Goal: Task Accomplishment & Management: Manage account settings

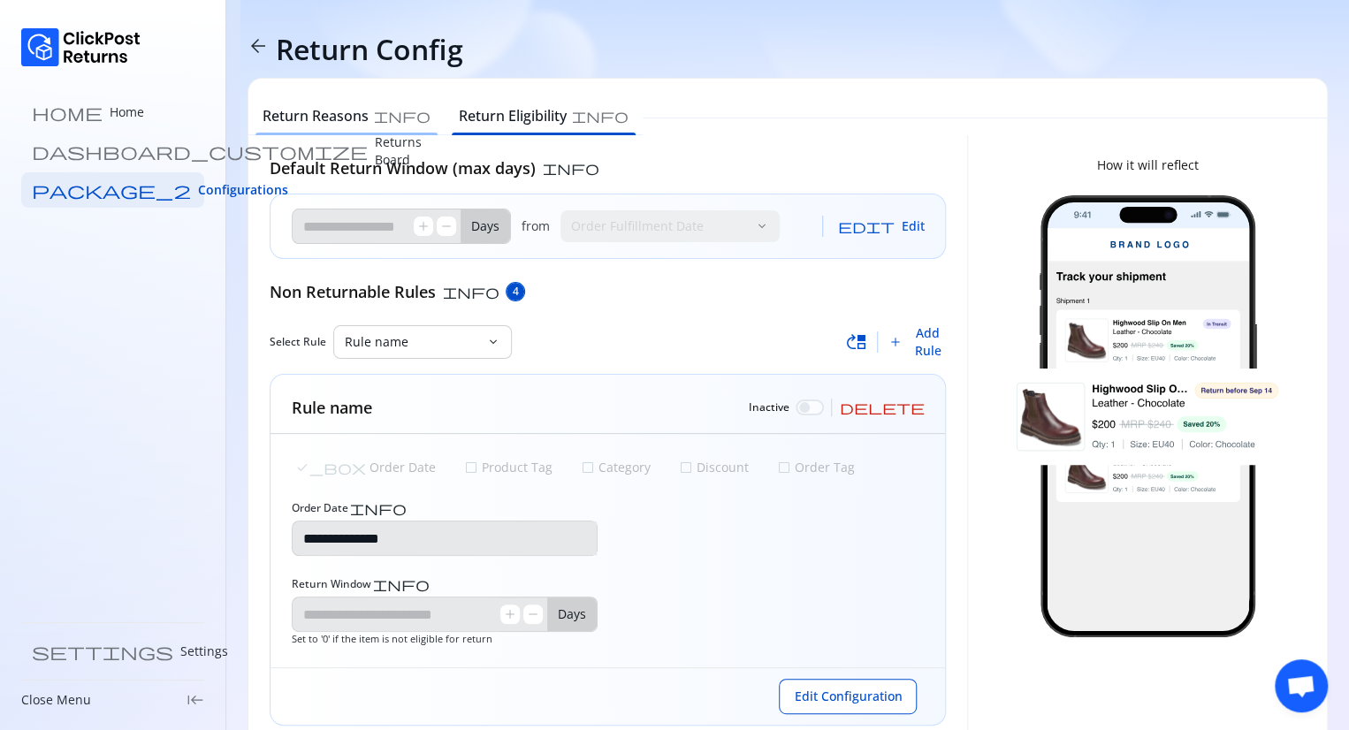
click at [336, 114] on h6 "Return Reasons" at bounding box center [315, 115] width 106 height 21
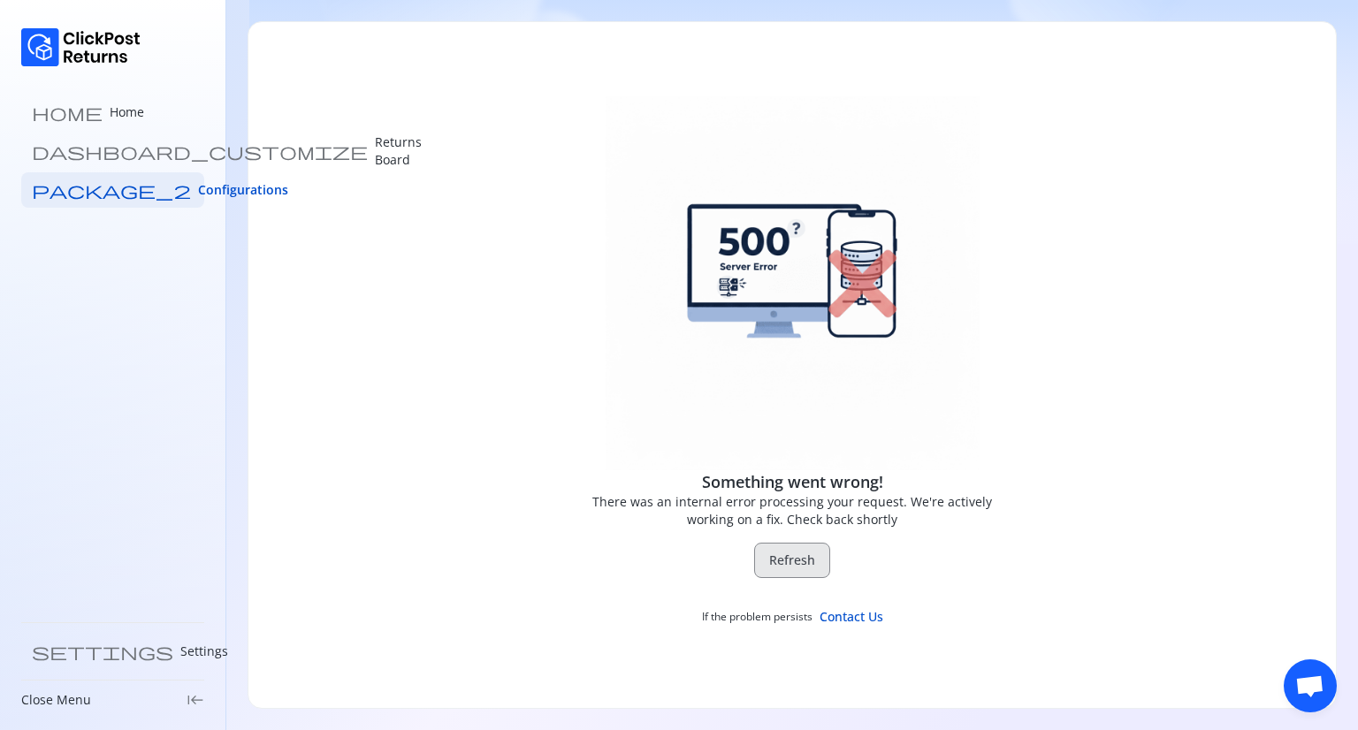
click at [772, 552] on span "Refresh" at bounding box center [792, 560] width 46 height 18
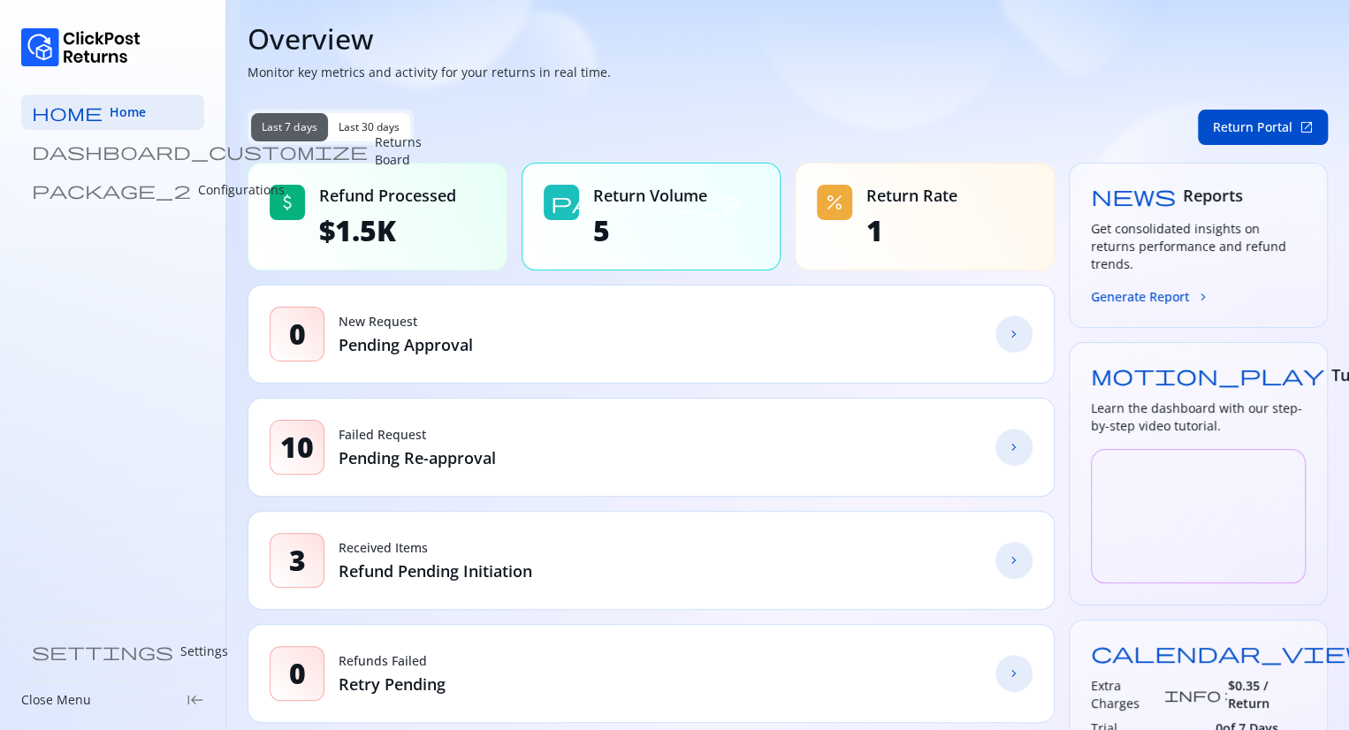
click at [198, 195] on p "Configurations" at bounding box center [241, 190] width 87 height 18
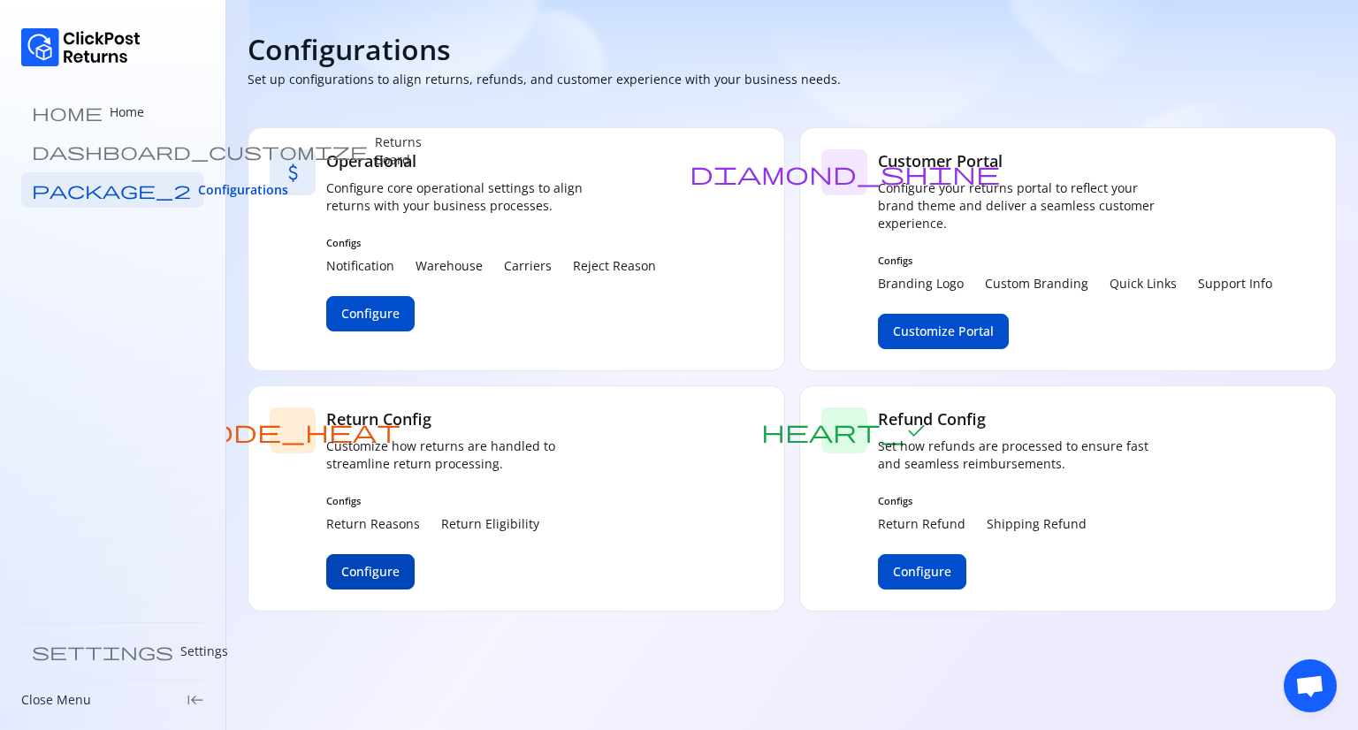
click at [361, 566] on span "Configure" at bounding box center [370, 572] width 58 height 18
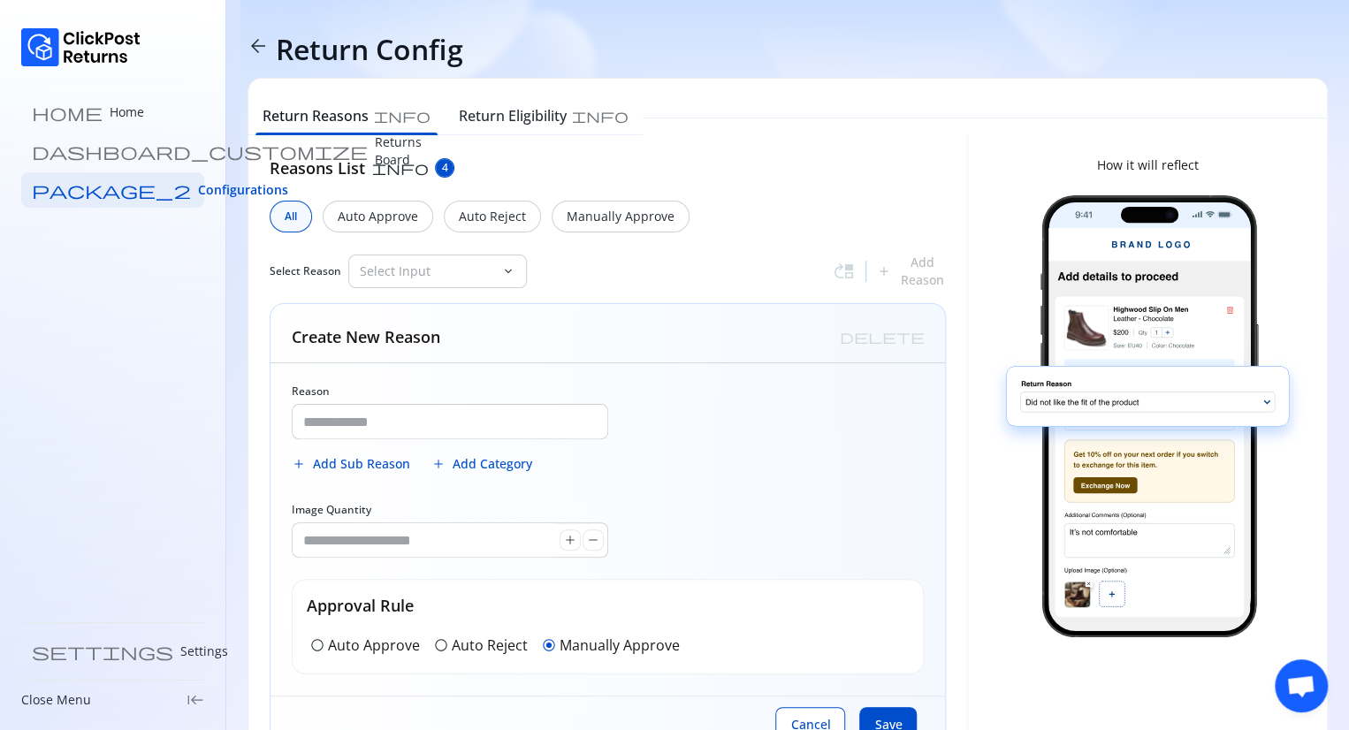
type input "**********"
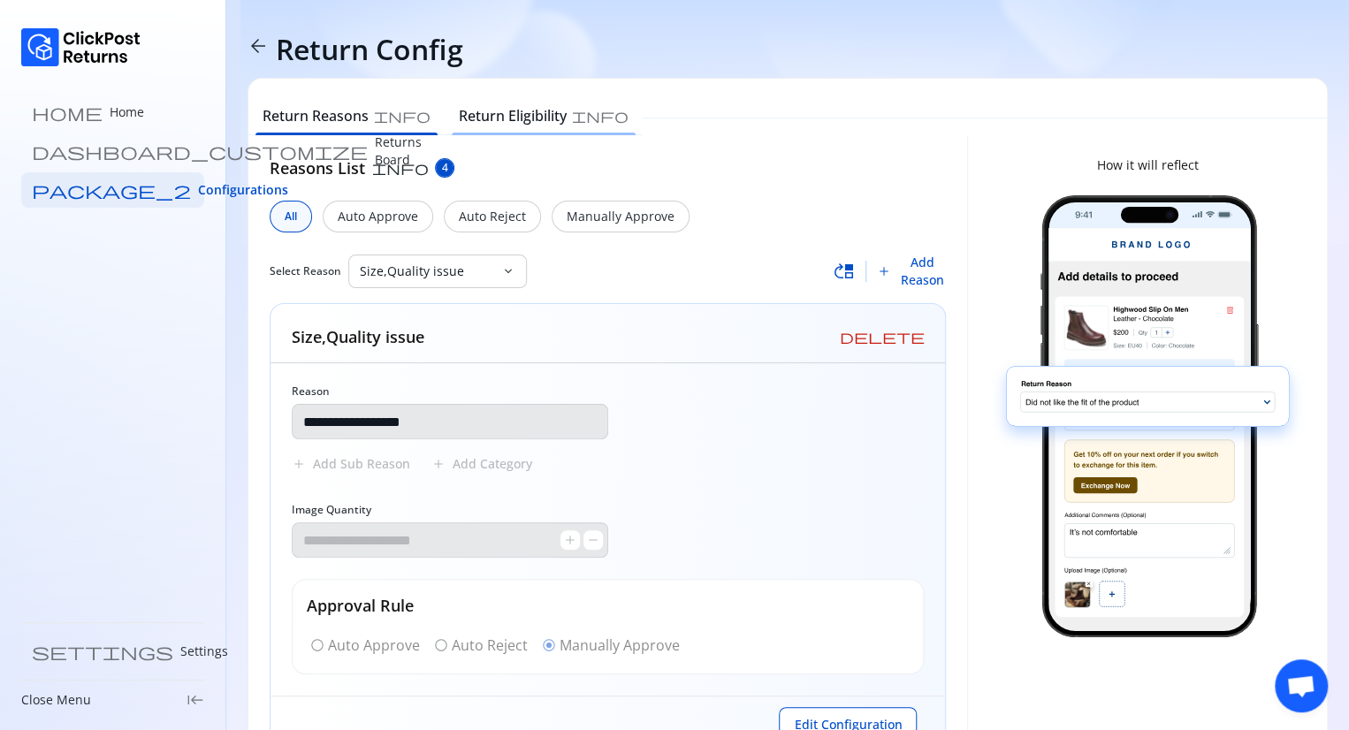
click at [466, 119] on h6 "Return Eligibility" at bounding box center [513, 115] width 108 height 21
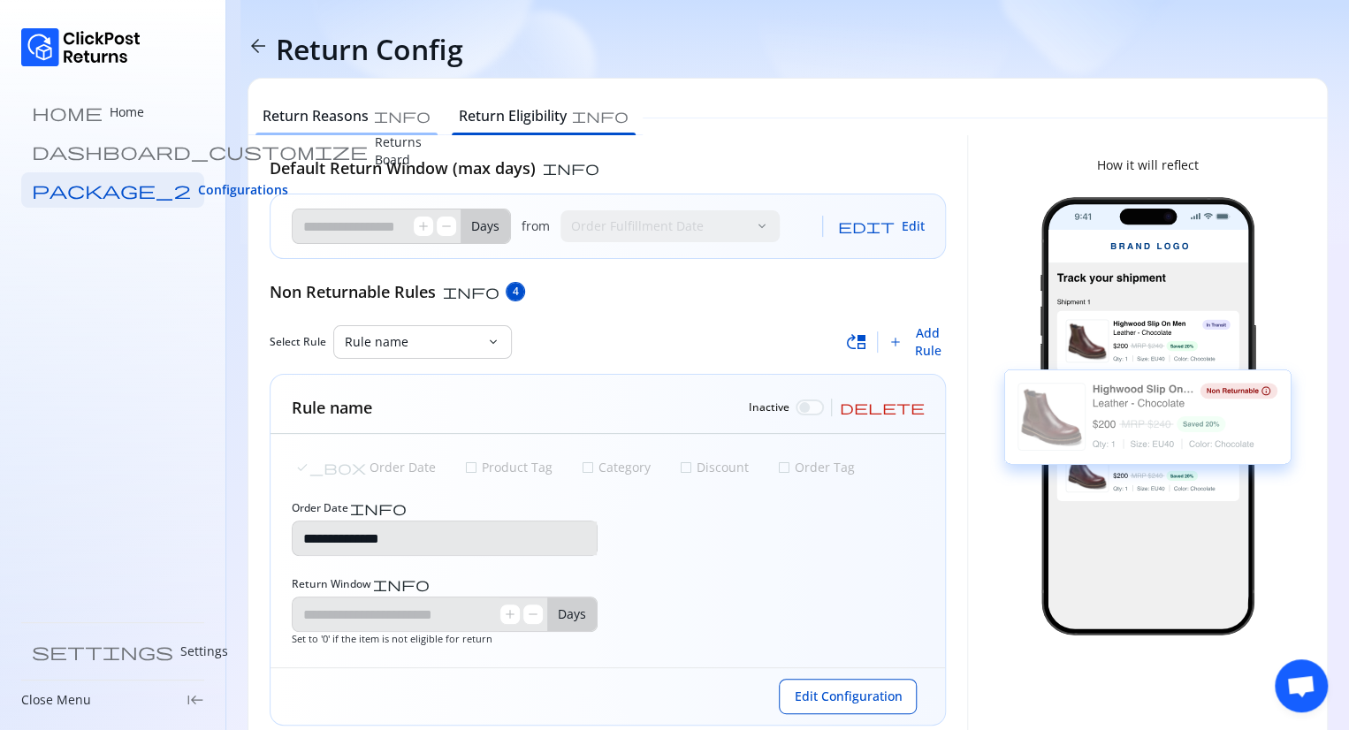
click at [323, 113] on h6 "Return Reasons" at bounding box center [315, 115] width 106 height 21
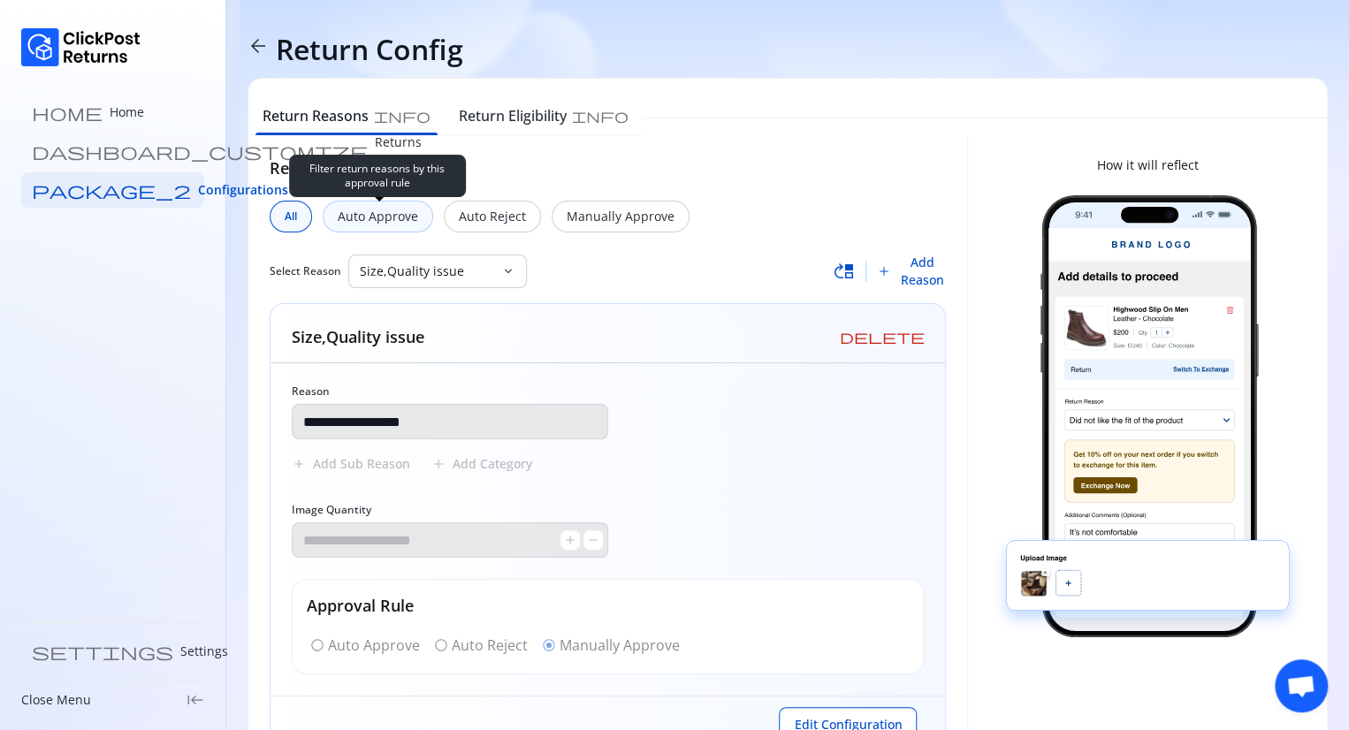
click at [392, 222] on p "Auto Approve" at bounding box center [378, 217] width 80 height 18
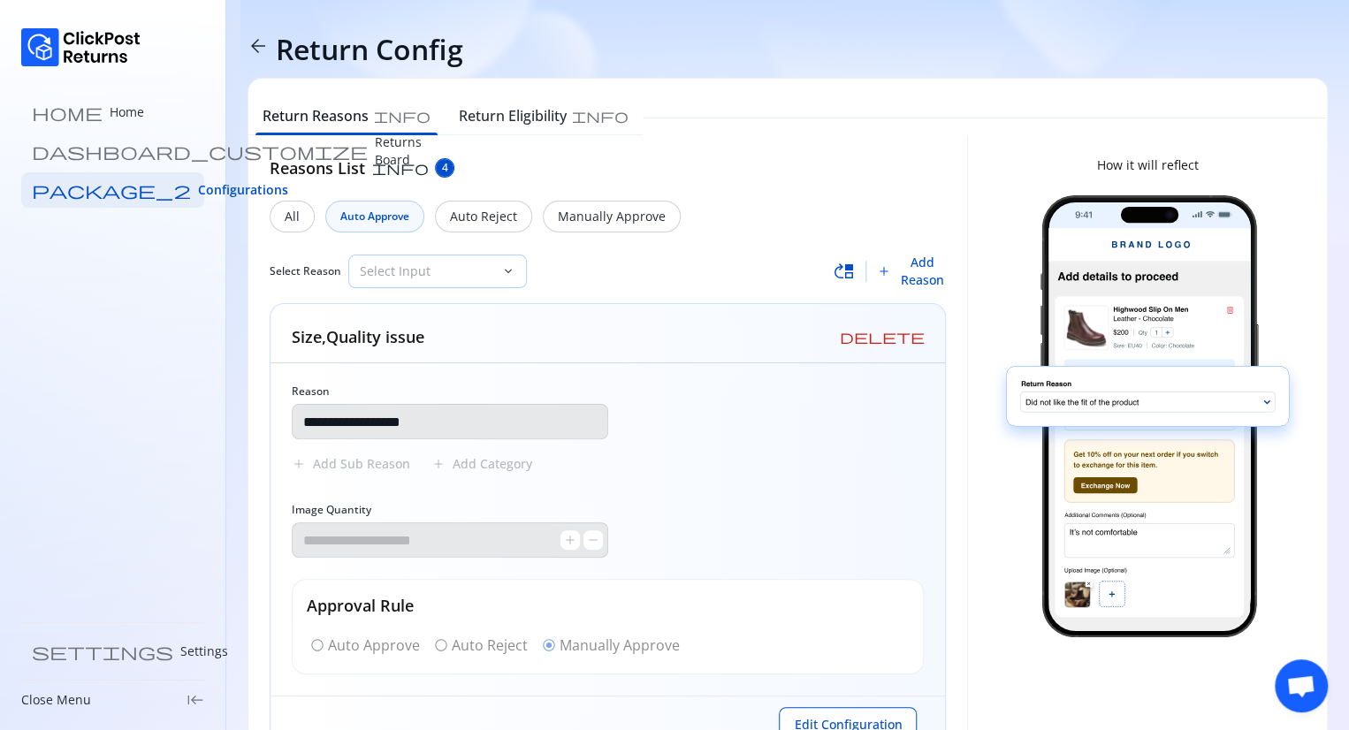
click at [462, 273] on p "Select Input" at bounding box center [427, 271] width 134 height 18
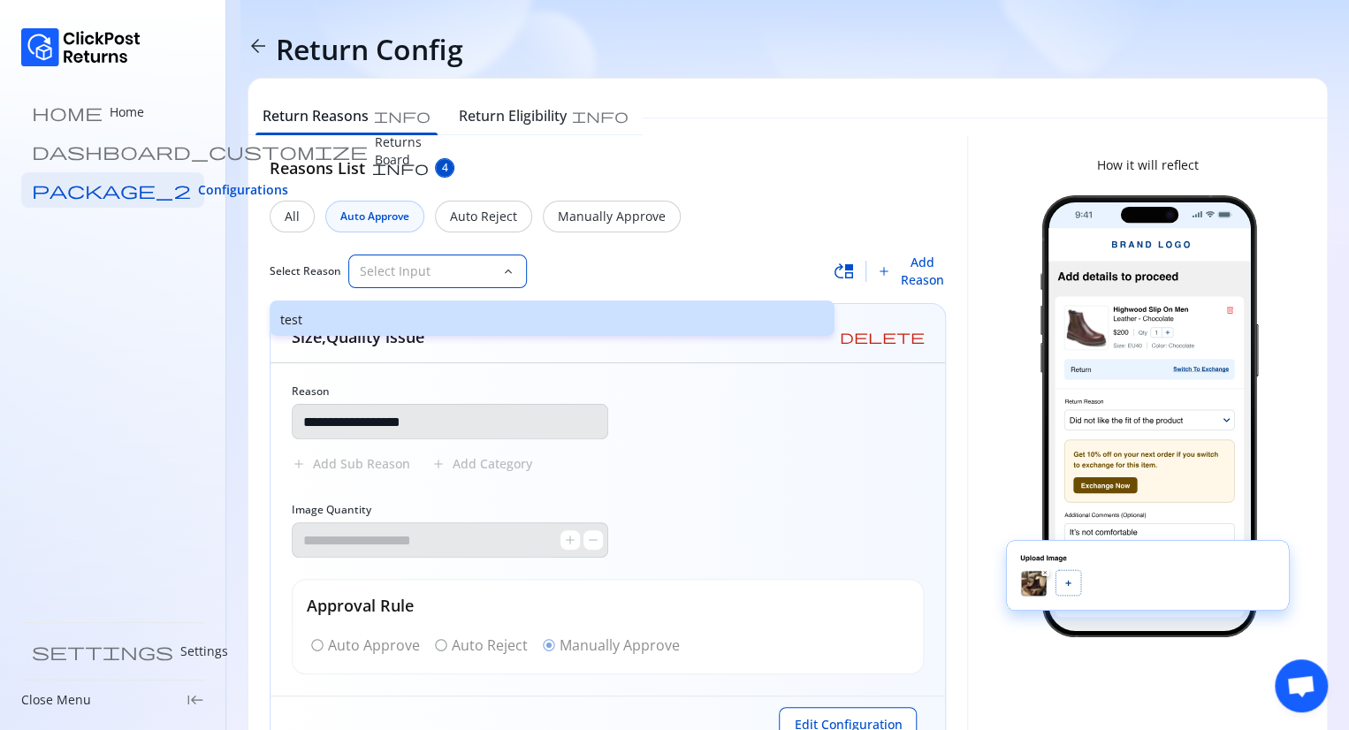
click at [339, 311] on p "test" at bounding box center [552, 320] width 544 height 18
type input "****"
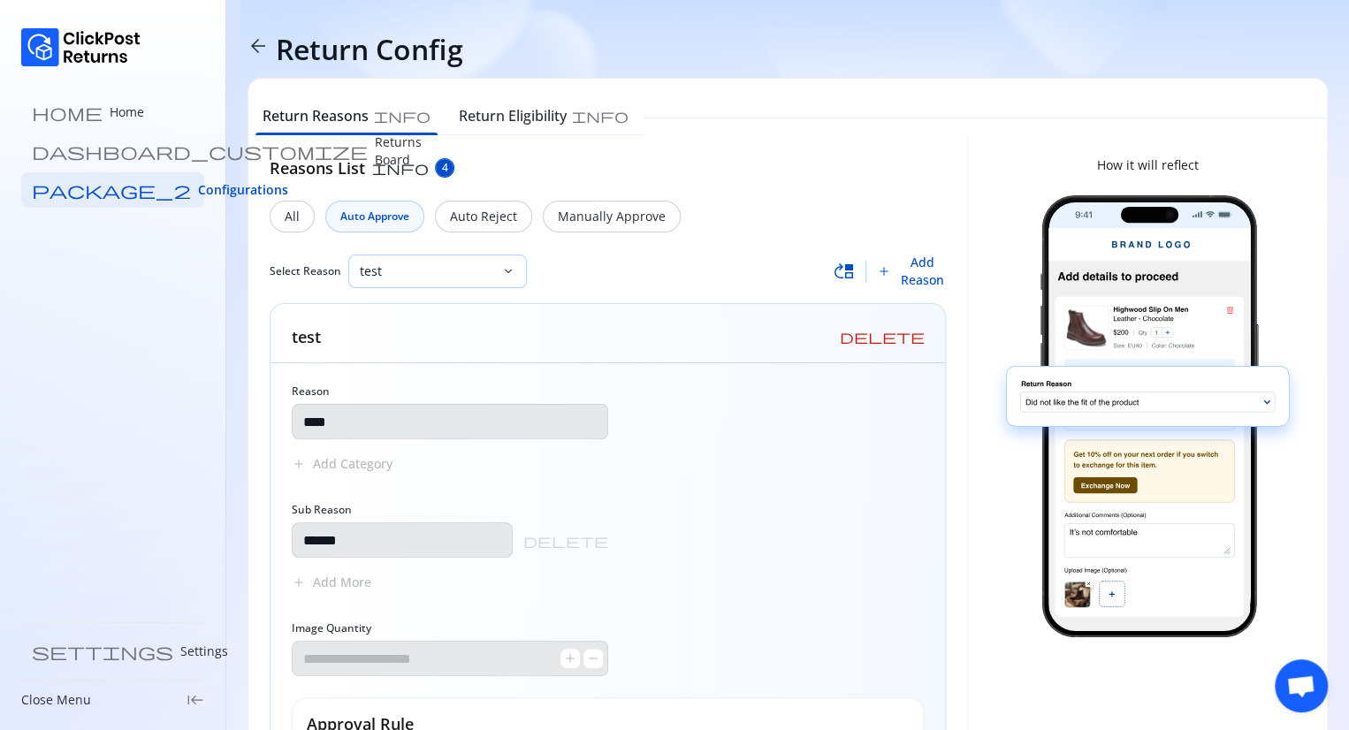
click at [423, 278] on p "test" at bounding box center [427, 271] width 134 height 18
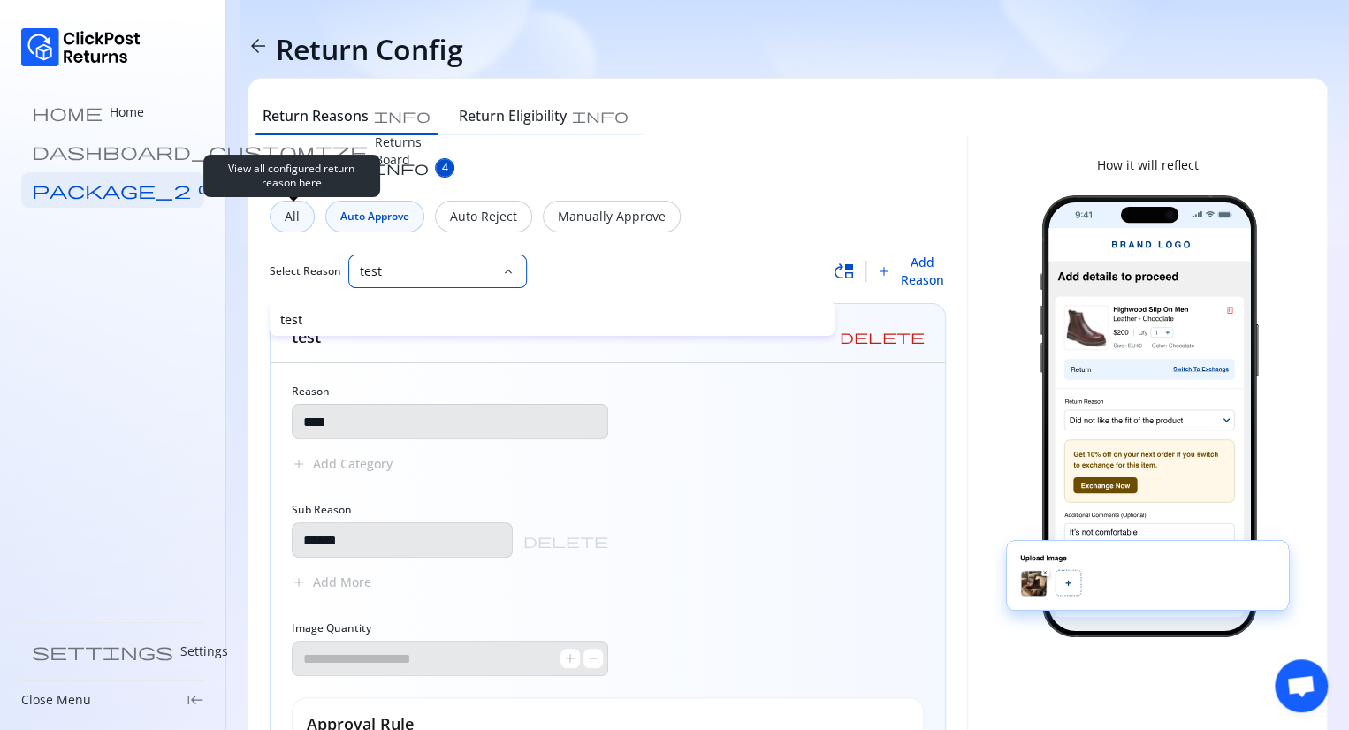
click at [285, 223] on p "All" at bounding box center [292, 217] width 15 height 18
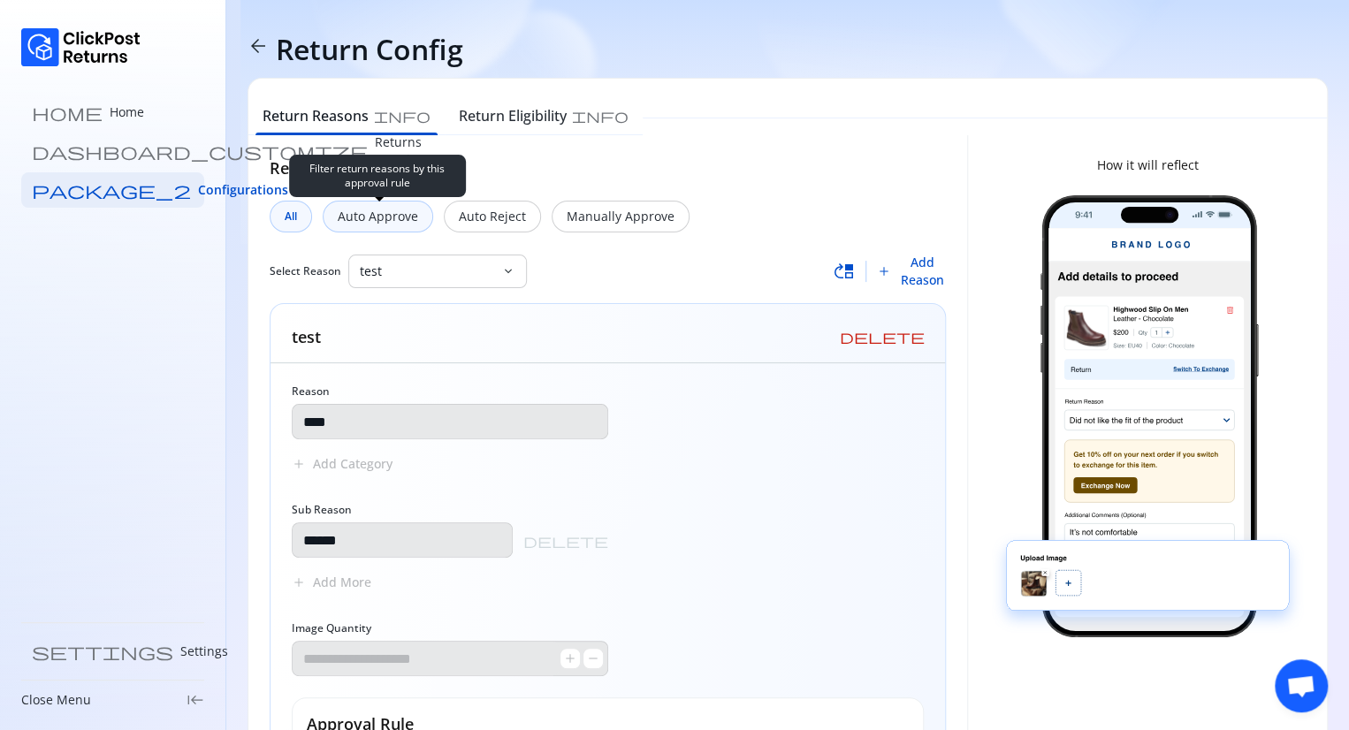
click at [374, 225] on div "Auto Approve" at bounding box center [378, 217] width 110 height 32
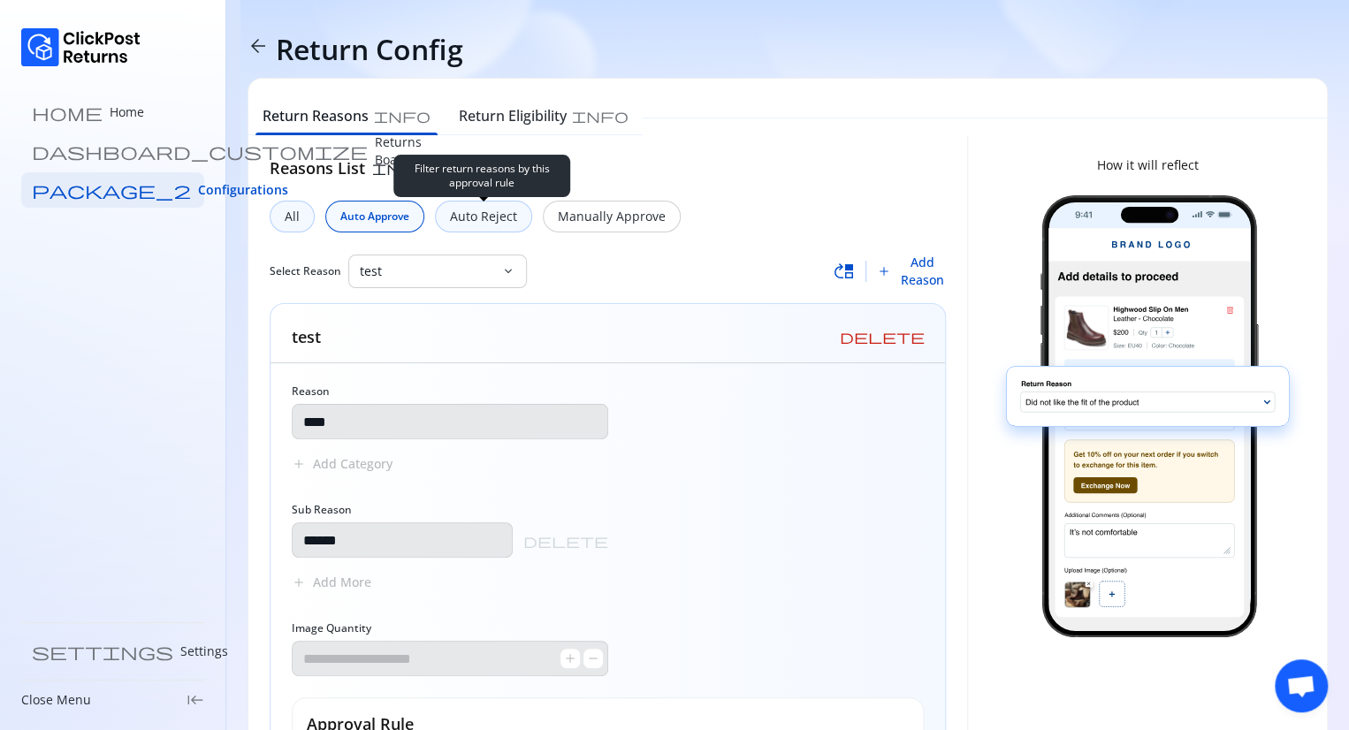
click at [483, 221] on p "Auto Reject" at bounding box center [483, 217] width 67 height 18
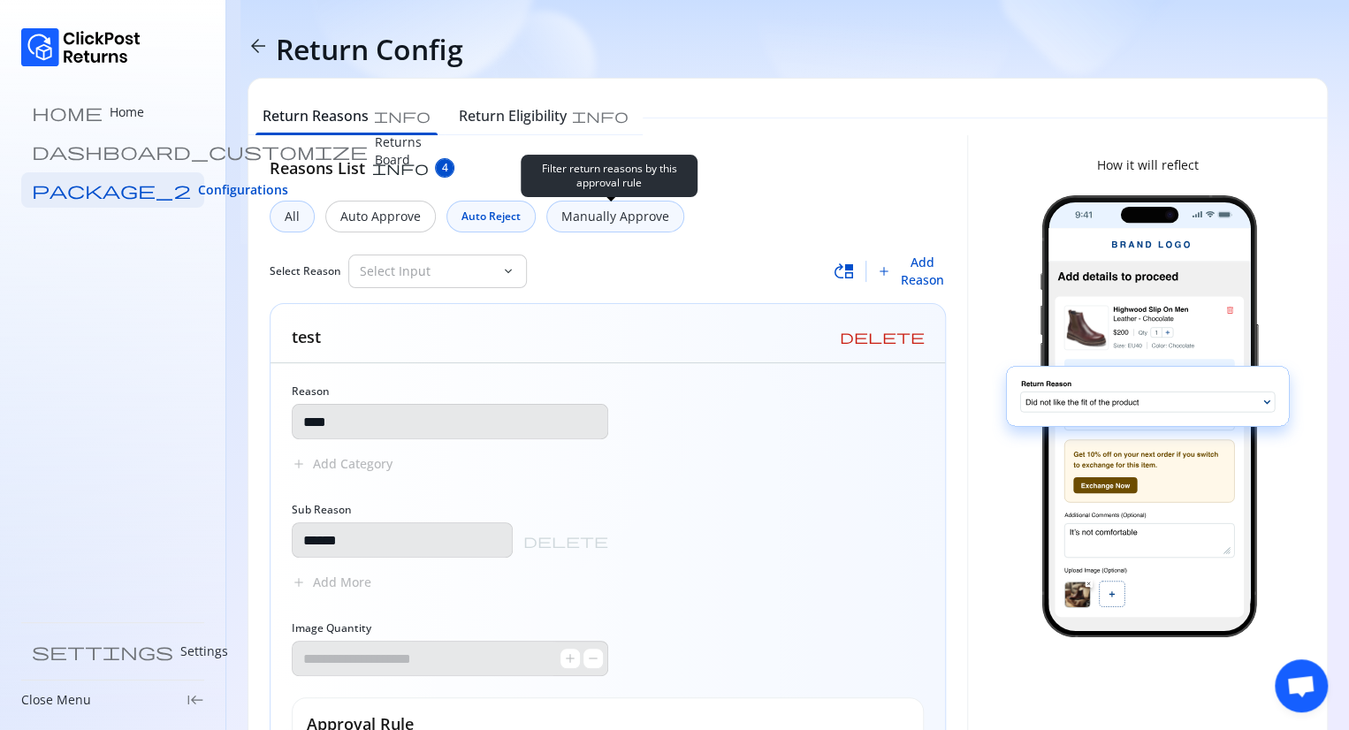
click at [593, 217] on p "Manually Approve" at bounding box center [615, 217] width 108 height 18
